Goal: Find specific page/section: Find specific page/section

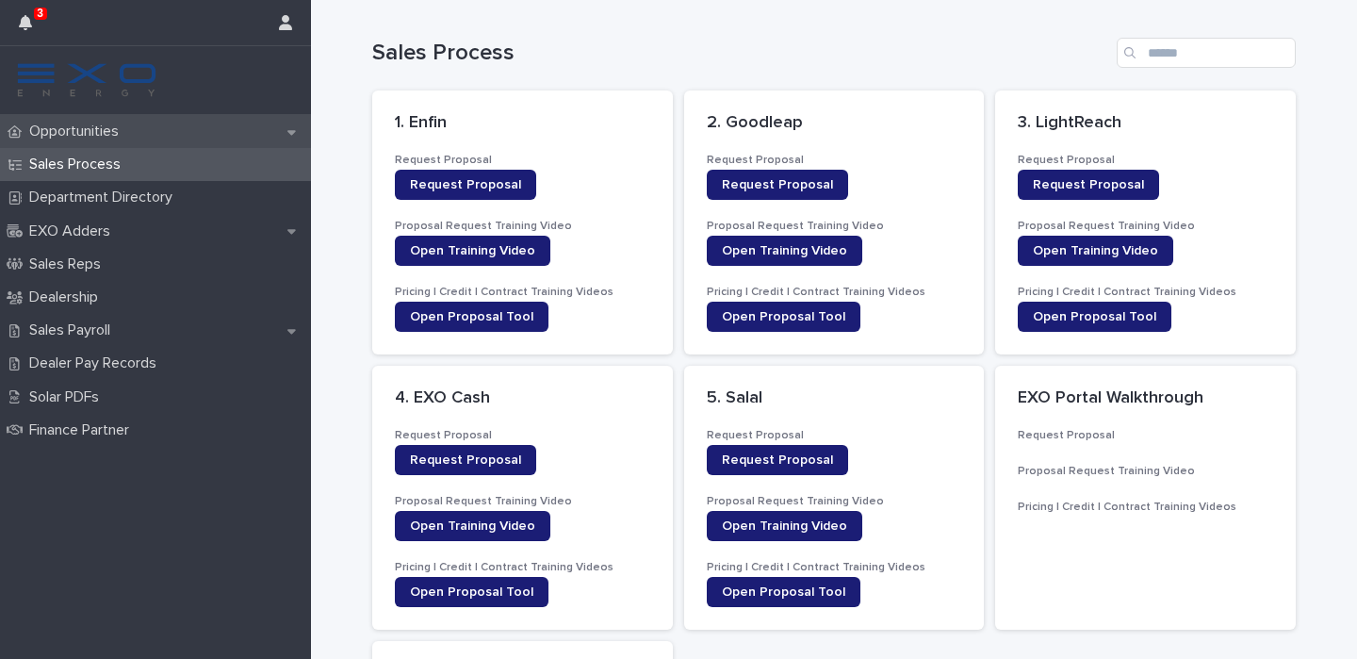
click at [149, 136] on div "Opportunities" at bounding box center [155, 131] width 311 height 33
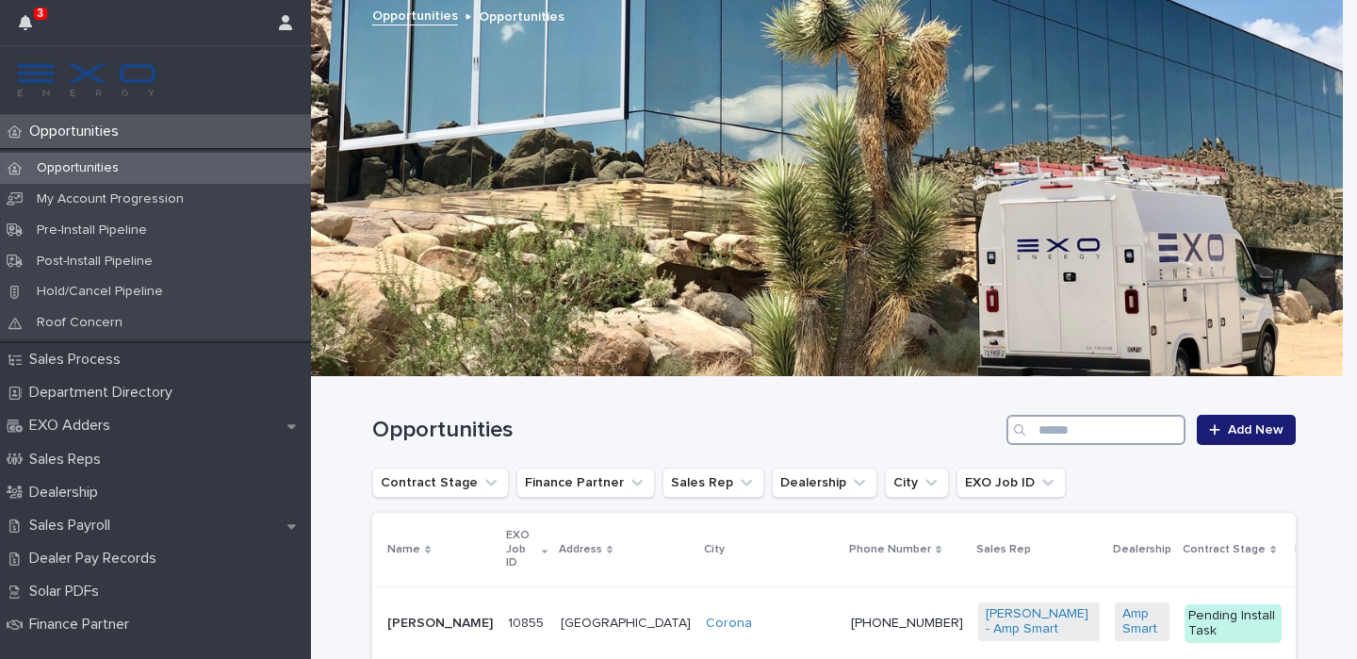
click at [1085, 425] on input "Search" at bounding box center [1095, 430] width 179 height 30
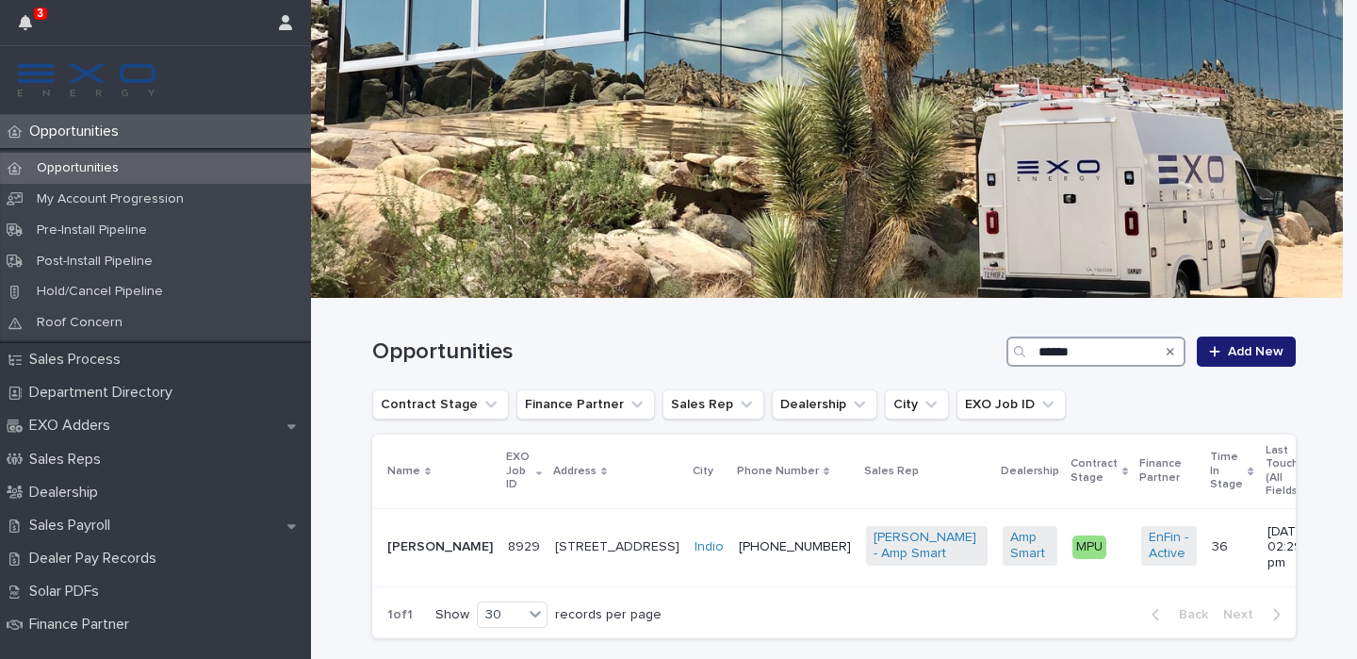
scroll to position [80, 0]
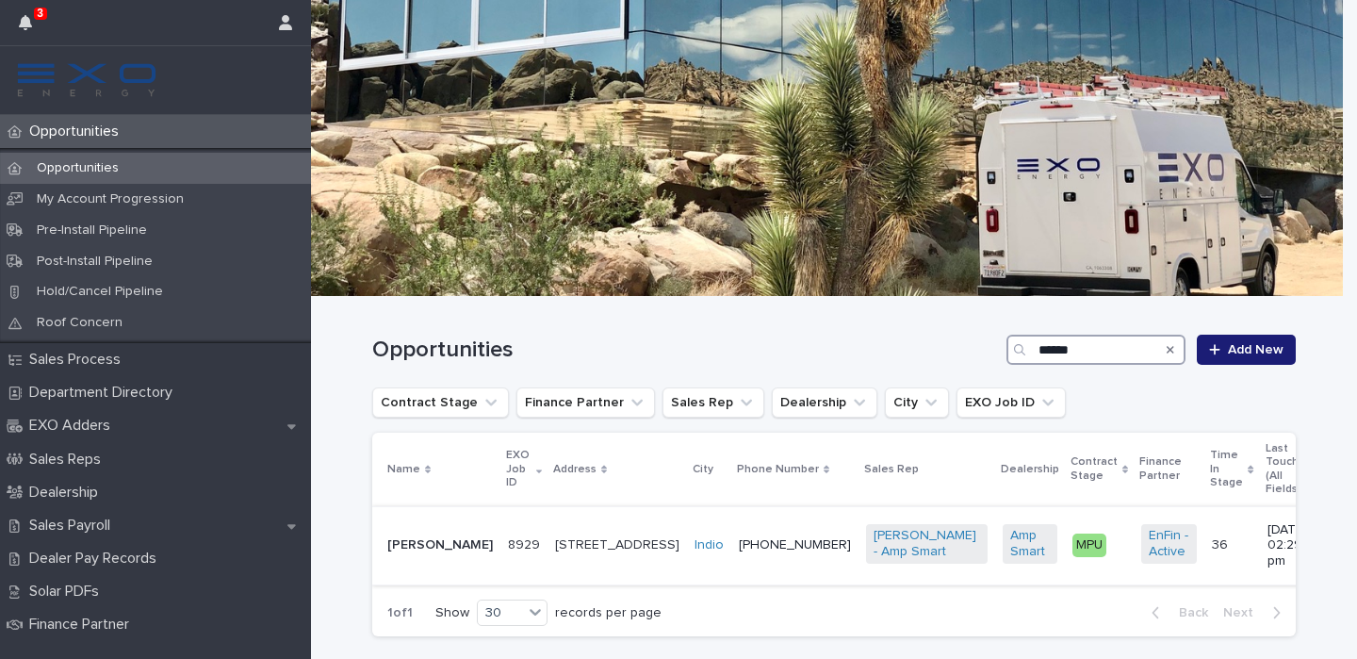
type input "******"
click at [398, 537] on p "[PERSON_NAME]" at bounding box center [440, 545] width 106 height 16
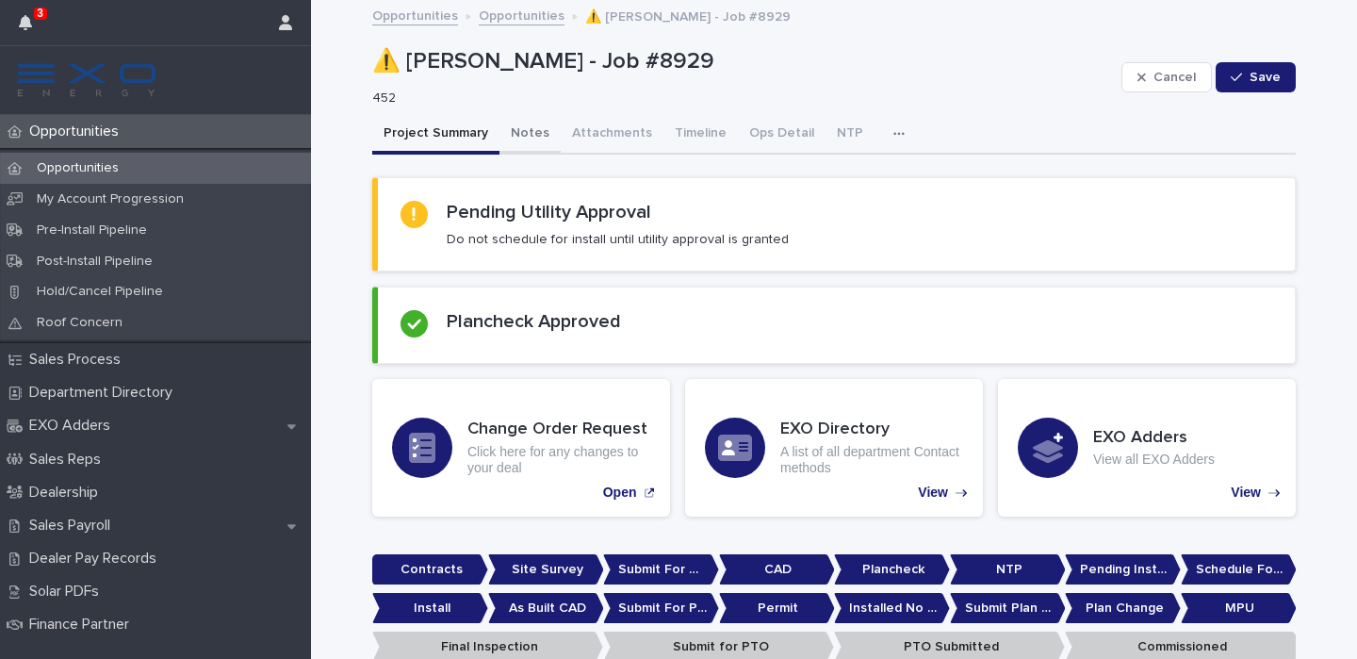
click at [516, 136] on button "Notes" at bounding box center [529, 135] width 61 height 40
